Goal: Transaction & Acquisition: Purchase product/service

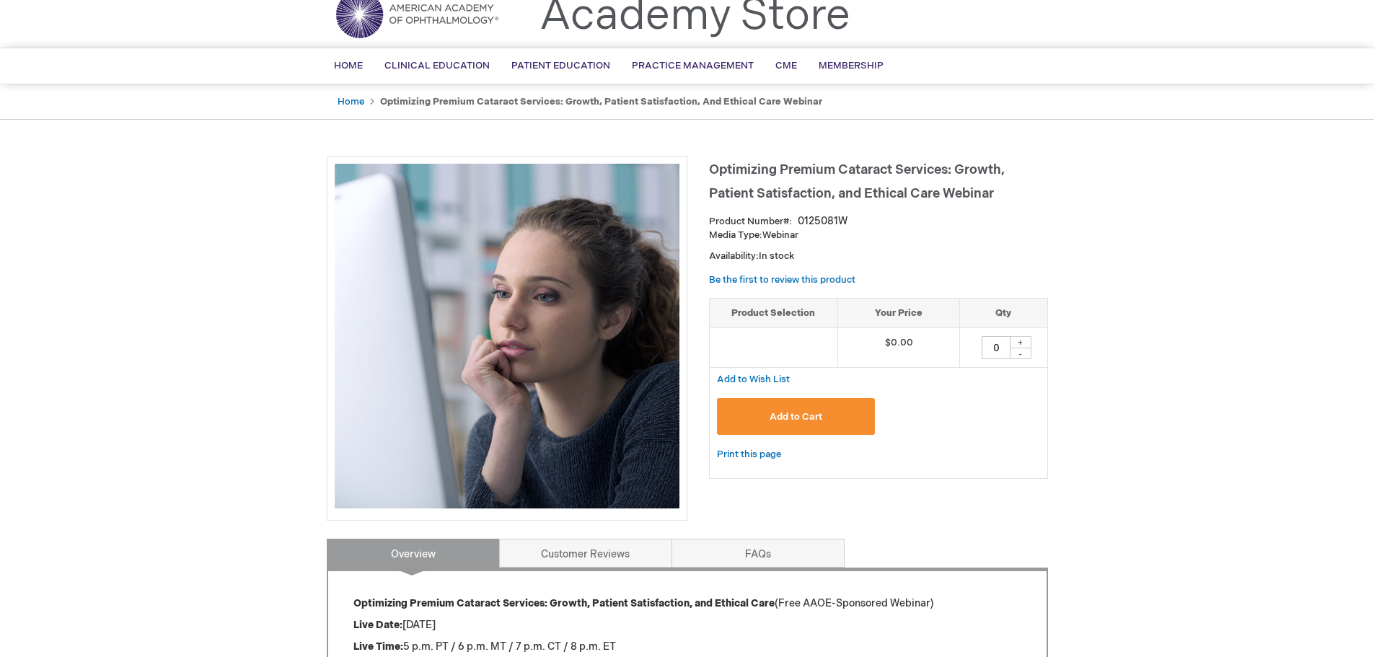
scroll to position [144, 0]
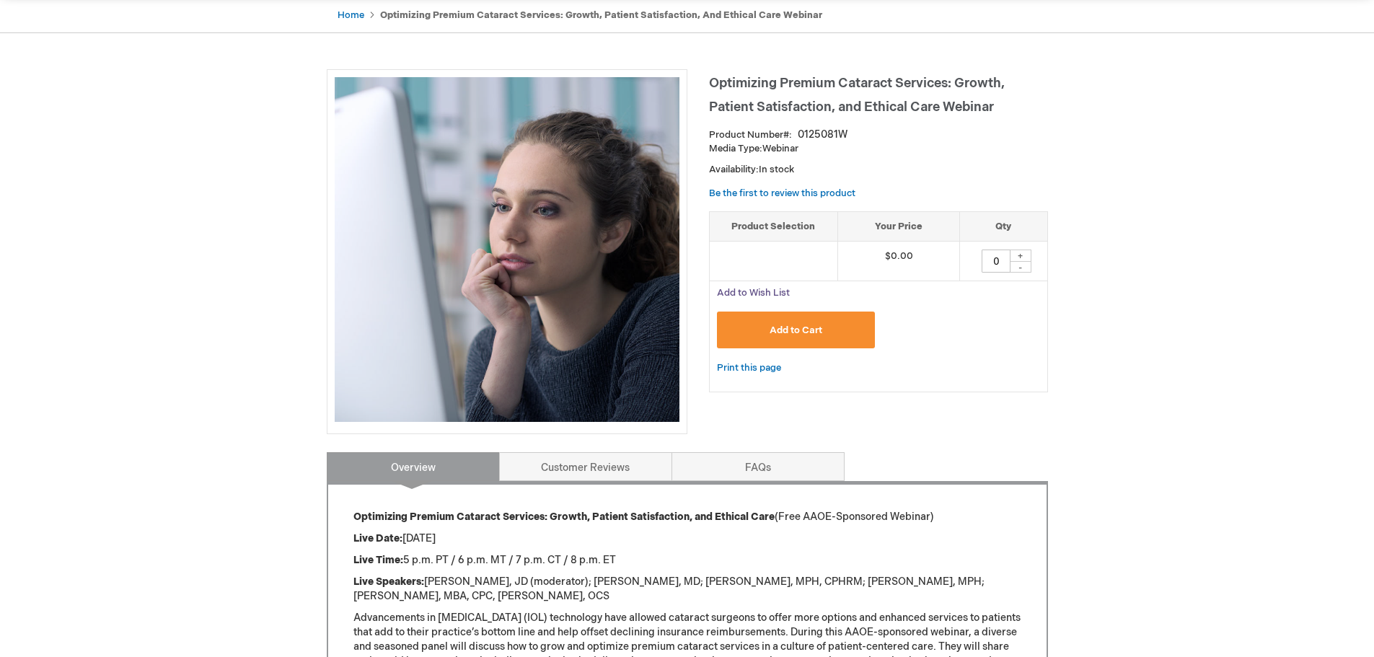
click at [777, 330] on span "Add to Cart" at bounding box center [795, 331] width 53 height 12
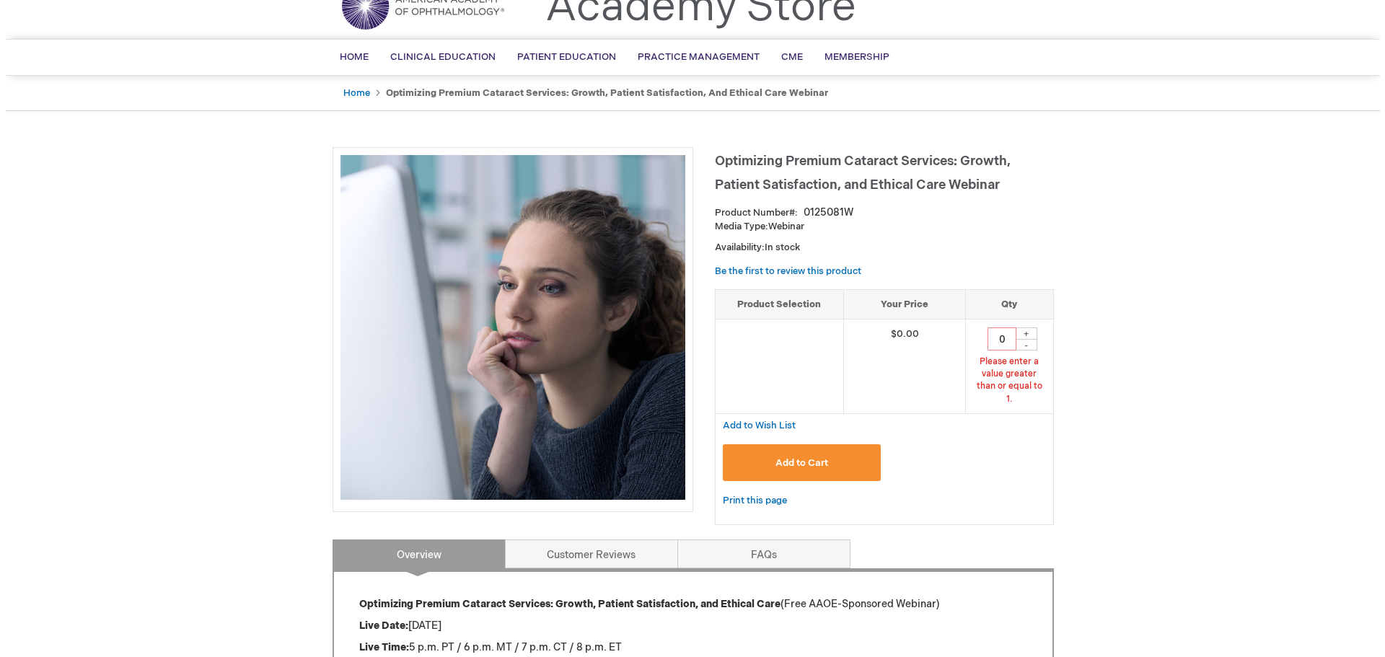
scroll to position [66, 0]
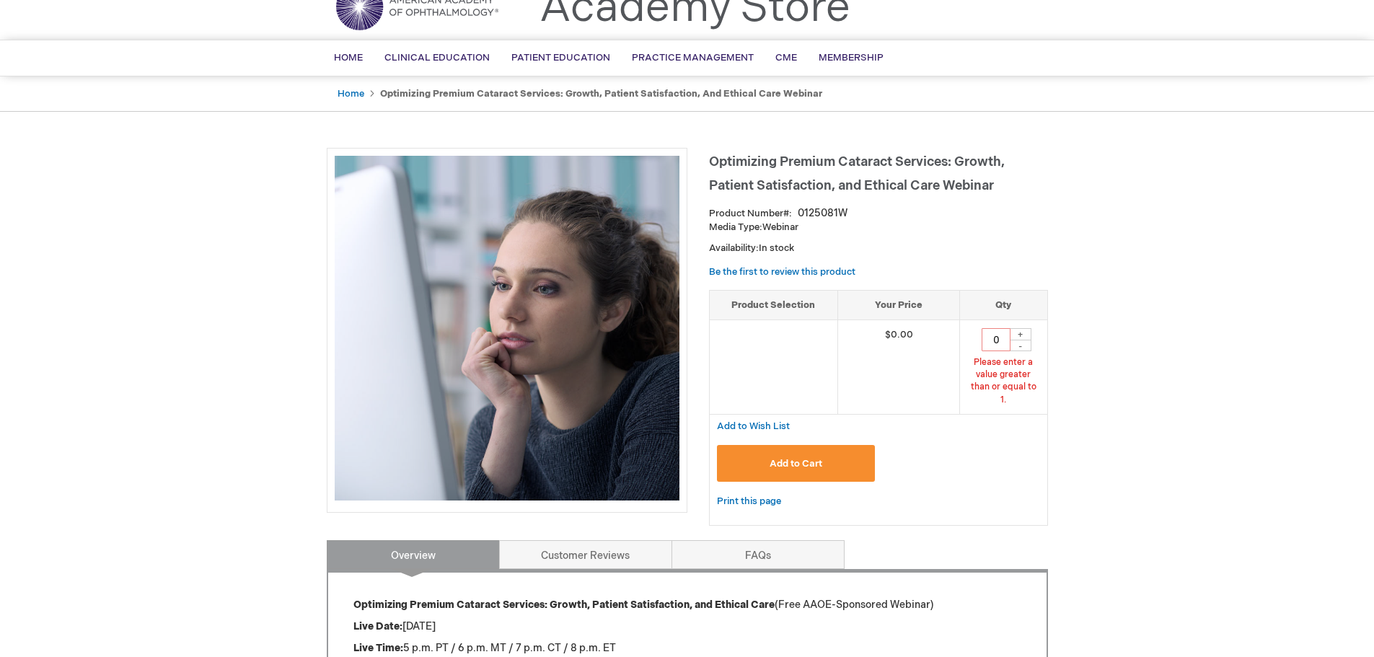
click at [774, 458] on span "Add to Cart" at bounding box center [795, 464] width 53 height 12
click at [1022, 337] on div "+" at bounding box center [1021, 334] width 22 height 12
type input "1"
click at [772, 458] on span "Add to Cart" at bounding box center [795, 464] width 53 height 12
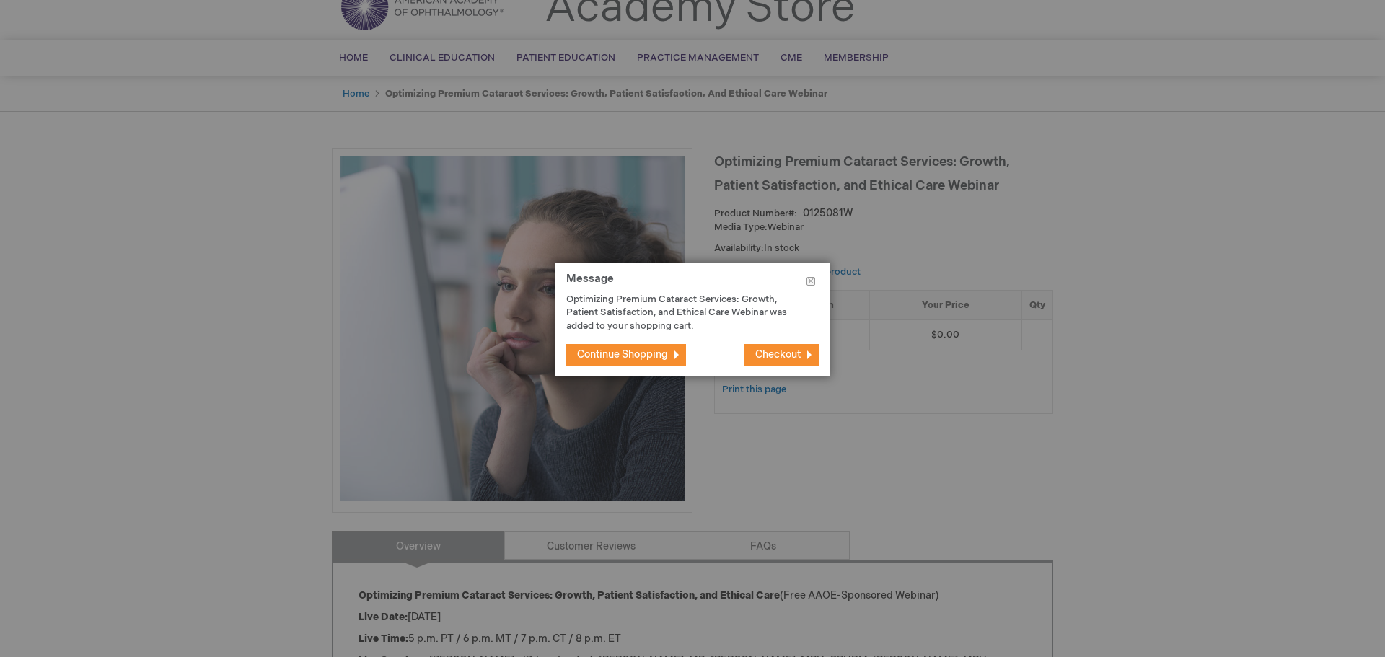
click at [785, 348] on span "Checkout" at bounding box center [777, 354] width 45 height 12
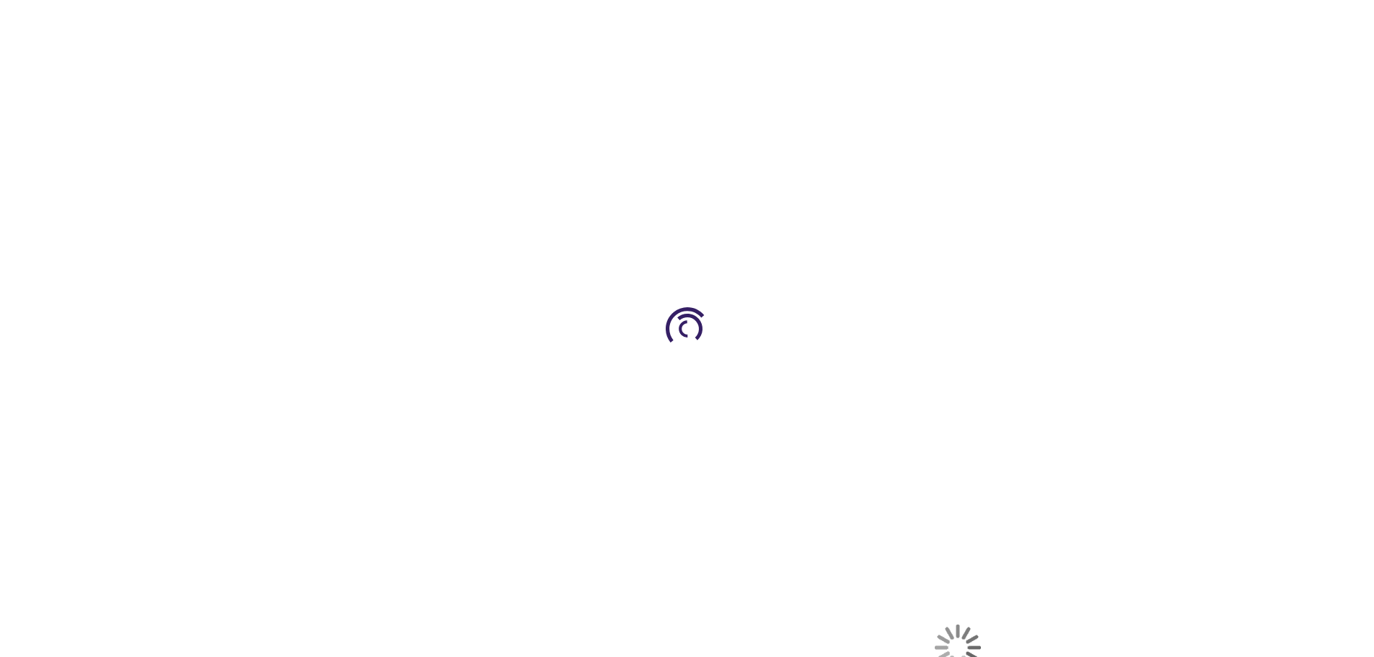
select select "US"
select select "49"
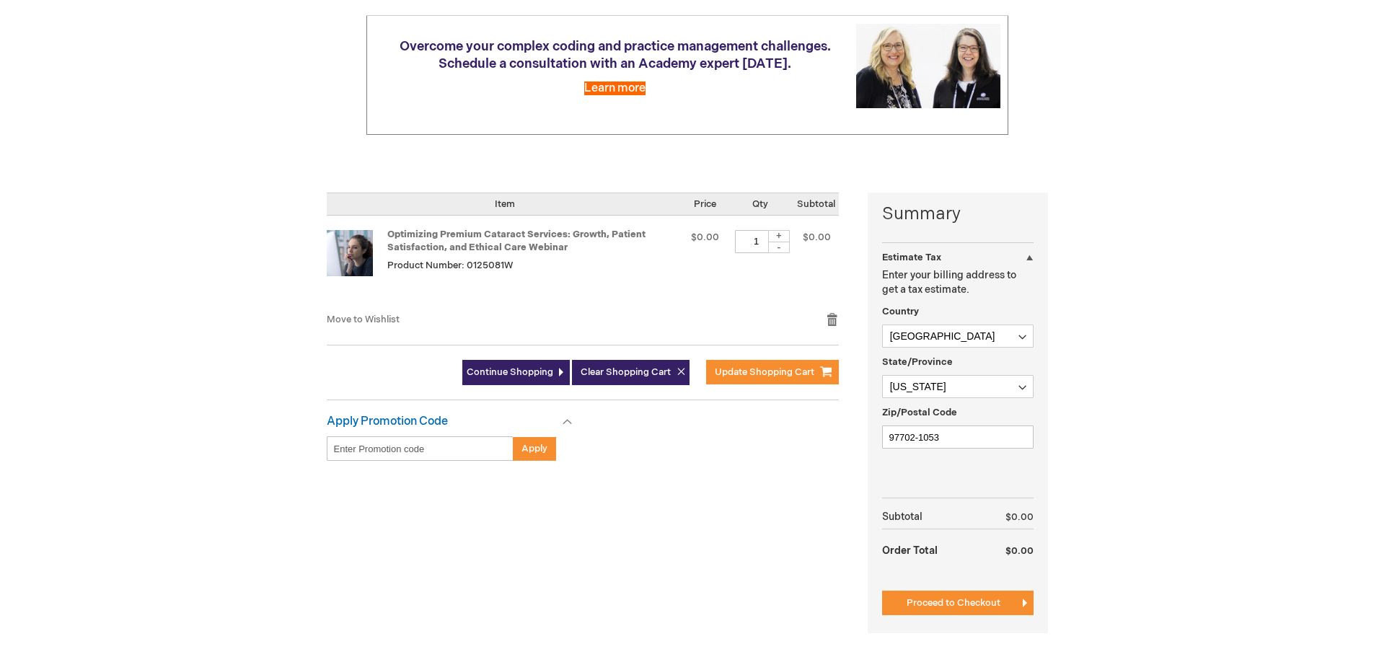
scroll to position [288, 0]
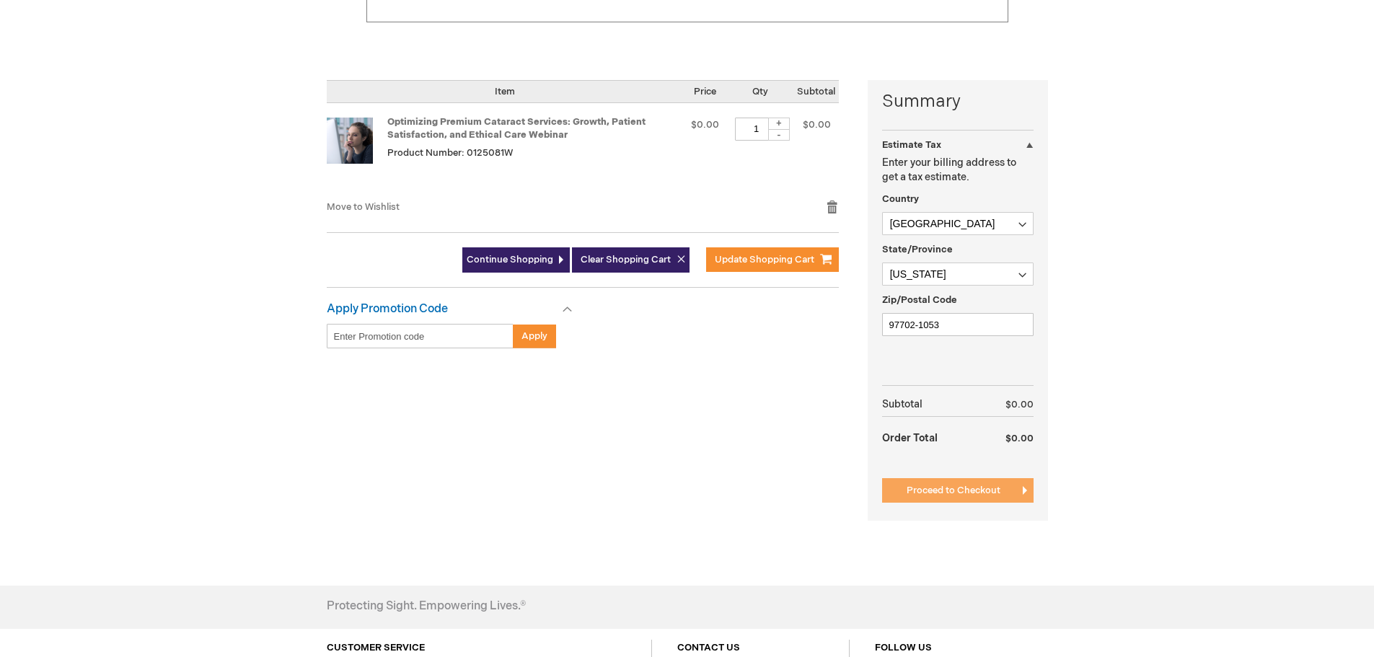
click at [932, 483] on button "Proceed to Checkout" at bounding box center [957, 490] width 151 height 25
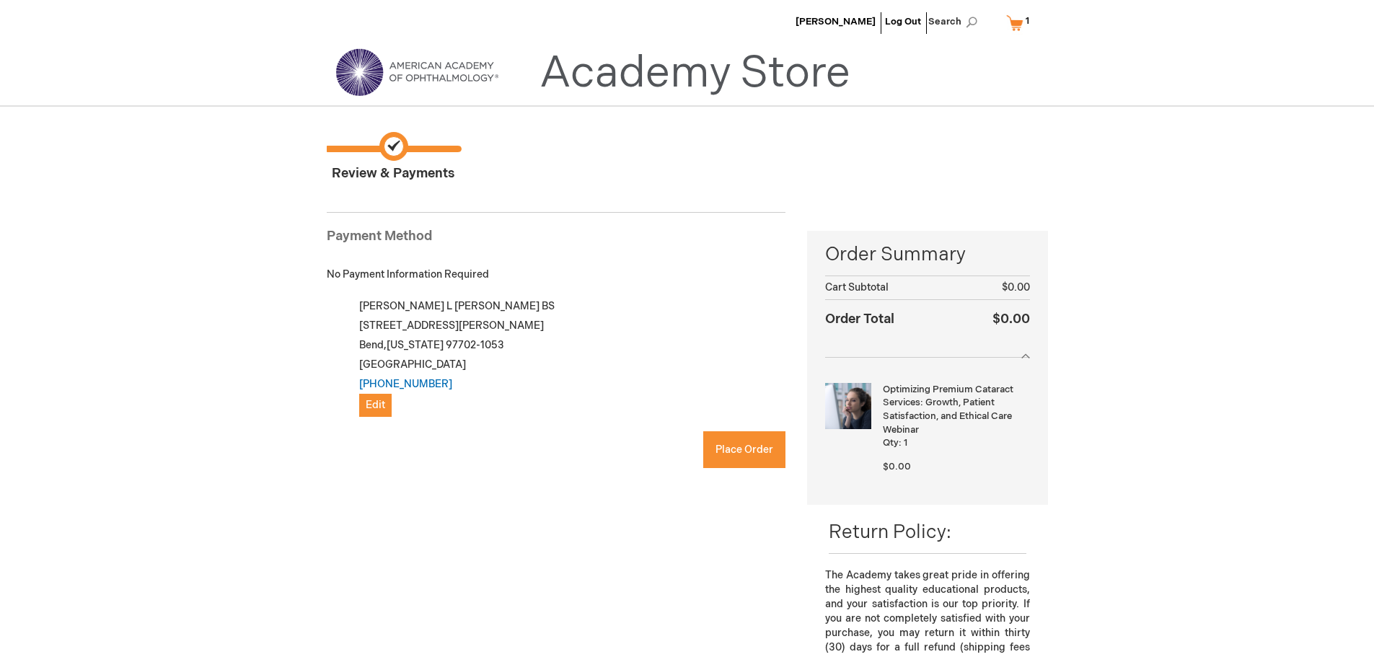
checkbox input "true"
click at [747, 442] on button "Place Order" at bounding box center [744, 449] width 82 height 37
